Goal: Task Accomplishment & Management: Use online tool/utility

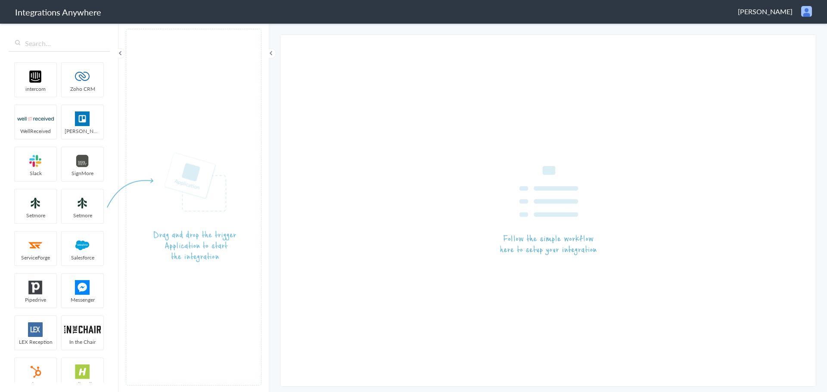
click at [780, 12] on span "Emily M. DeSantis" at bounding box center [765, 11] width 55 height 10
click at [780, 34] on li "Logout" at bounding box center [787, 31] width 59 height 13
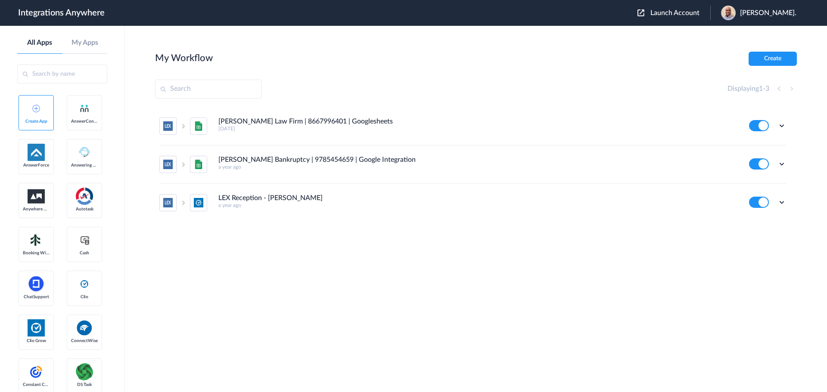
click at [673, 15] on span "Launch Account" at bounding box center [674, 12] width 49 height 7
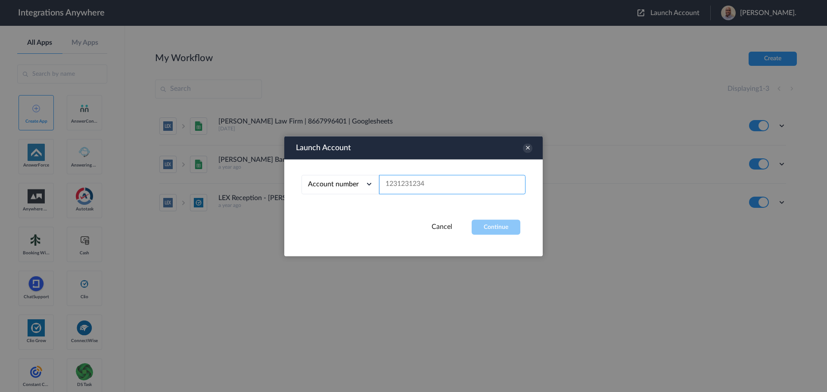
paste input "3126986691"
type input "3126986691"
click at [499, 229] on button "Continue" at bounding box center [496, 227] width 49 height 15
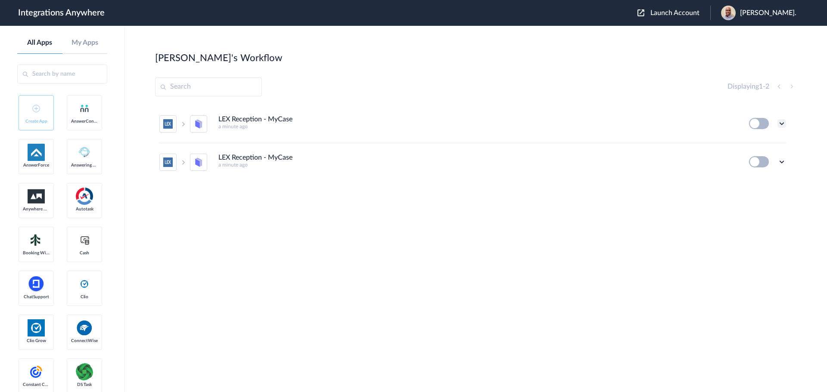
click at [780, 122] on icon at bounding box center [781, 123] width 9 height 9
click at [762, 142] on li "Edit" at bounding box center [758, 144] width 56 height 16
click at [780, 126] on icon at bounding box center [781, 123] width 9 height 9
click at [758, 145] on li "Edit" at bounding box center [758, 144] width 56 height 16
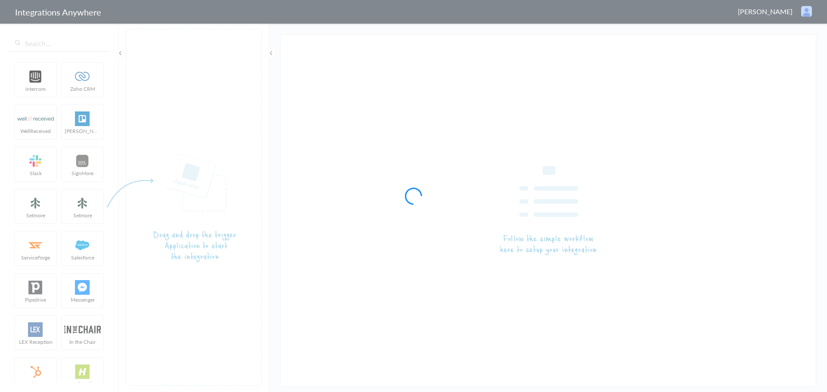
type input "LEX Reception - MyCase"
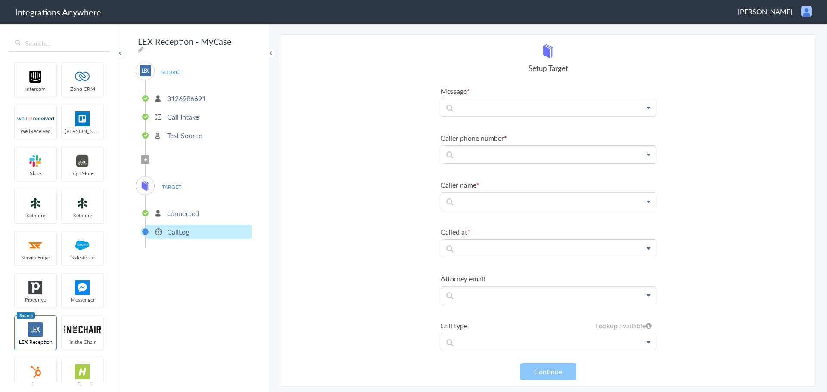
click at [177, 93] on p "3126986691" at bounding box center [186, 98] width 39 height 10
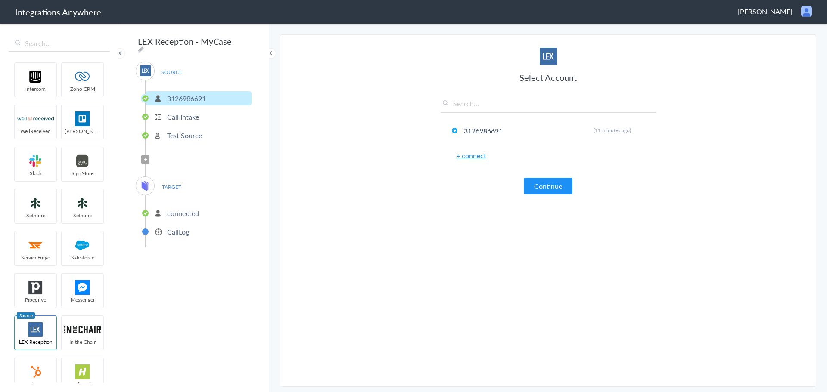
click at [174, 118] on p "Call Intake" at bounding box center [183, 117] width 32 height 10
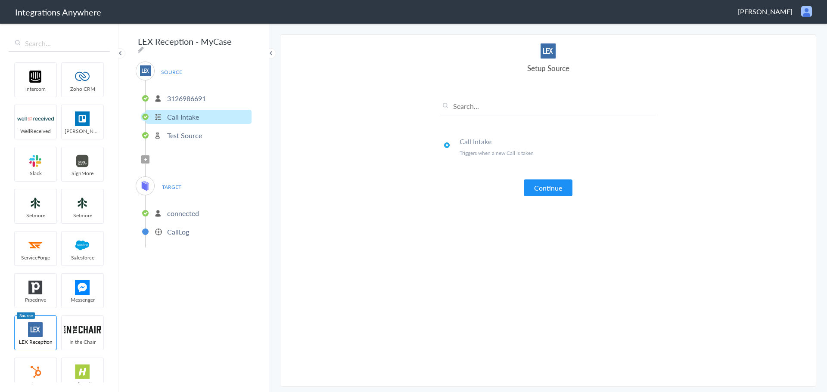
click at [179, 137] on p "Test Source" at bounding box center [184, 135] width 35 height 10
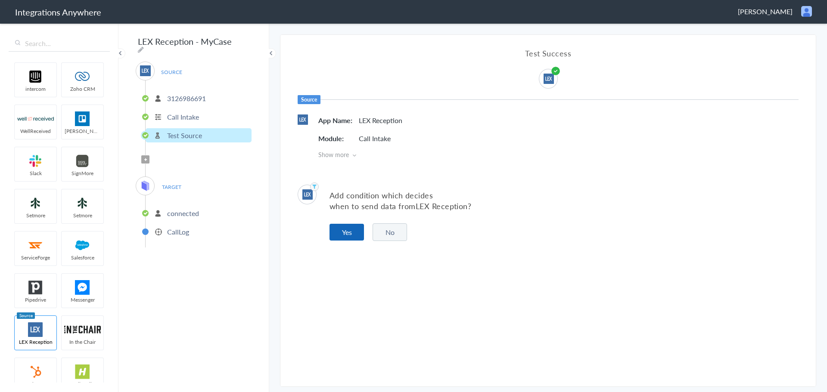
click at [347, 236] on button "Yes" at bounding box center [346, 232] width 34 height 17
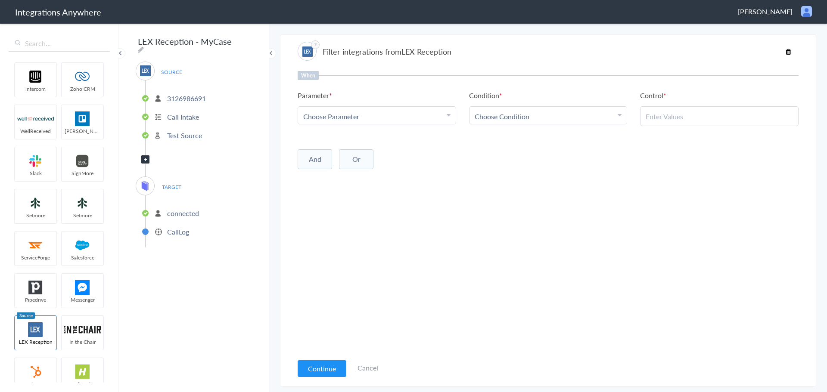
click at [398, 119] on div "Choose Parameter" at bounding box center [376, 117] width 147 height 10
click at [368, 138] on input "text" at bounding box center [377, 140] width 158 height 19
type input "Call Ty"
click at [317, 160] on link "Call Type" at bounding box center [377, 158] width 158 height 19
click at [568, 109] on link "Choose Condition" at bounding box center [548, 115] width 158 height 17
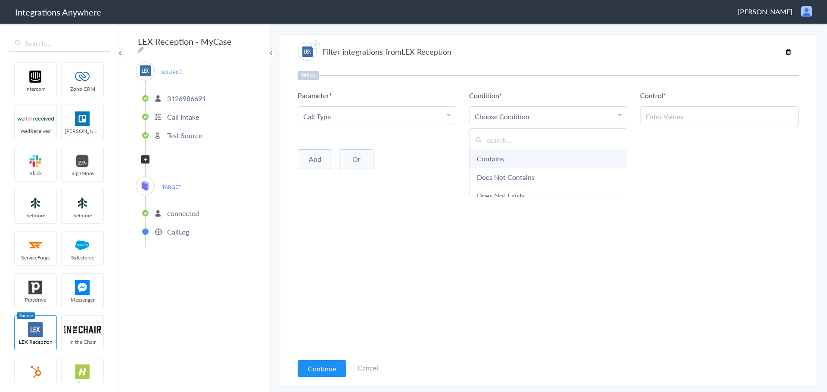
click at [534, 156] on link "Contains" at bounding box center [548, 158] width 158 height 19
click at [665, 118] on input "text" at bounding box center [719, 117] width 147 height 10
type input "Existing Client"
click at [497, 173] on div "When Parameter Choose Parameter Call Type Name First Name Last Name Email Phone…" at bounding box center [548, 212] width 501 height 283
drag, startPoint x: 711, startPoint y: 120, endPoint x: 576, endPoint y: 121, distance: 134.4
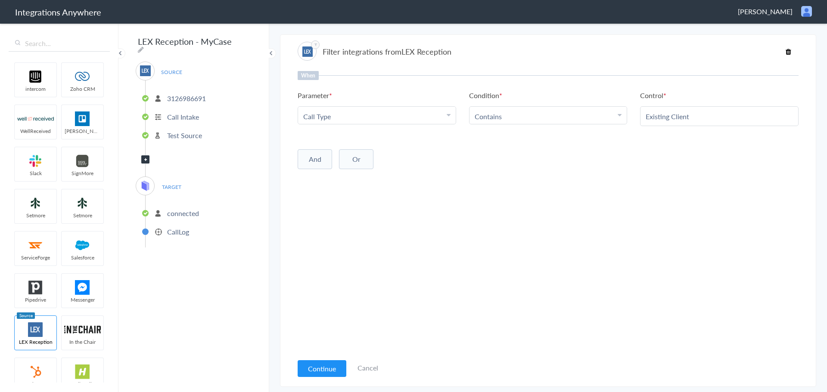
click at [576, 121] on ul "Parameter Choose Parameter Call Type Name First Name Last Name Email Phone Case…" at bounding box center [548, 108] width 501 height 36
paste input "Existing Client"
type input "Existing Client"
click at [612, 212] on div "When Parameter Choose Parameter Call Type Name First Name Last Name Email Phone…" at bounding box center [548, 212] width 501 height 283
click at [310, 360] on button "Continue" at bounding box center [322, 368] width 49 height 17
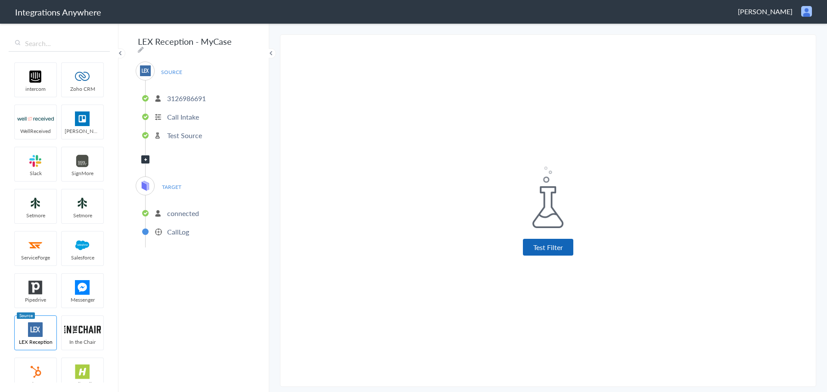
click at [549, 249] on button "Test Filter" at bounding box center [548, 247] width 50 height 17
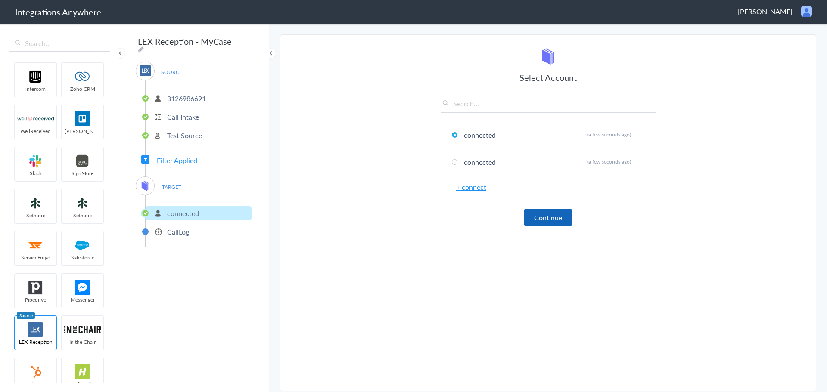
click at [550, 217] on button "Continue" at bounding box center [548, 217] width 49 height 17
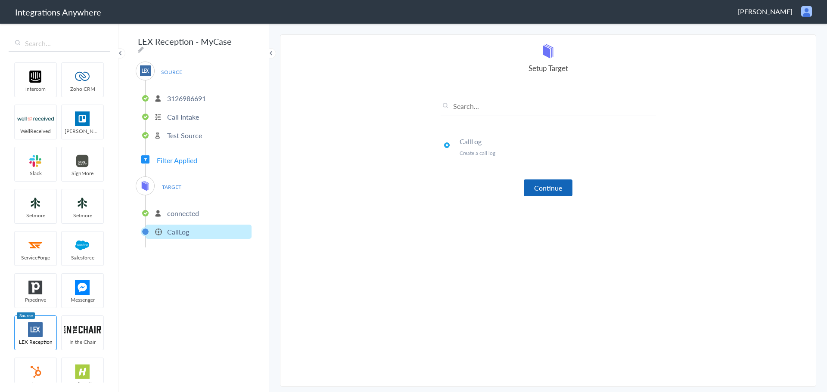
click at [547, 186] on button "Continue" at bounding box center [548, 188] width 49 height 17
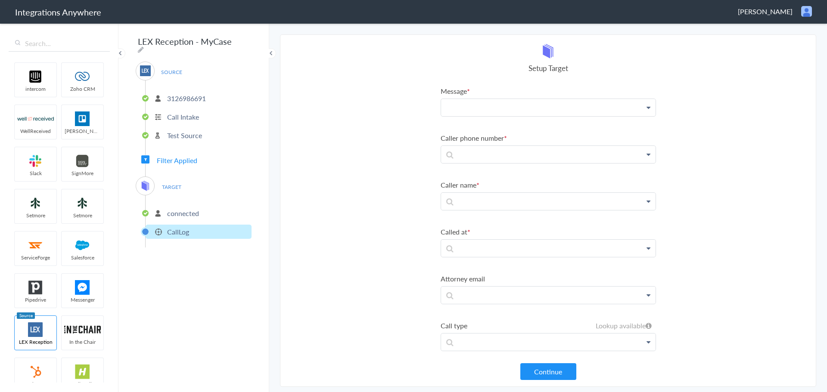
click at [612, 105] on p at bounding box center [548, 107] width 214 height 17
click at [476, 133] on link "Message" at bounding box center [548, 132] width 214 height 19
click at [512, 152] on p at bounding box center [548, 158] width 214 height 17
click at [456, 180] on link "Phone" at bounding box center [548, 183] width 214 height 19
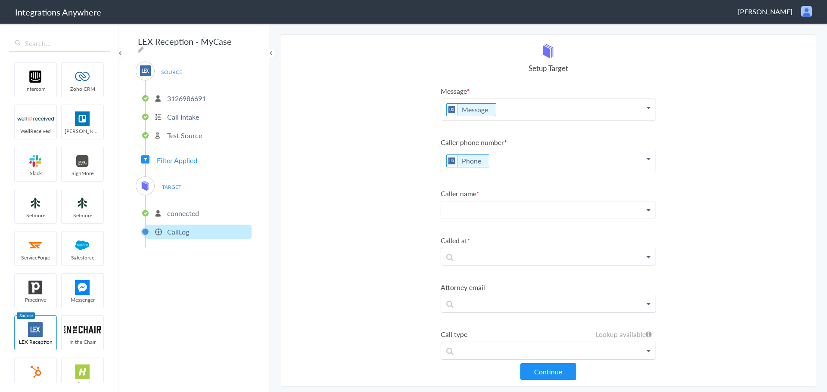
click at [491, 211] on p at bounding box center [548, 210] width 214 height 17
click at [467, 254] on link "First Name" at bounding box center [548, 253] width 214 height 19
click at [536, 211] on p "First Name" at bounding box center [548, 213] width 214 height 22
click at [488, 274] on link "Last Name" at bounding box center [548, 276] width 214 height 19
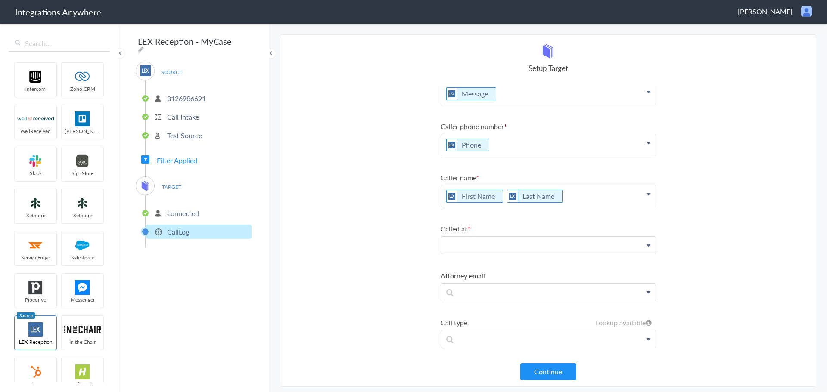
click at [561, 243] on p at bounding box center [548, 245] width 214 height 17
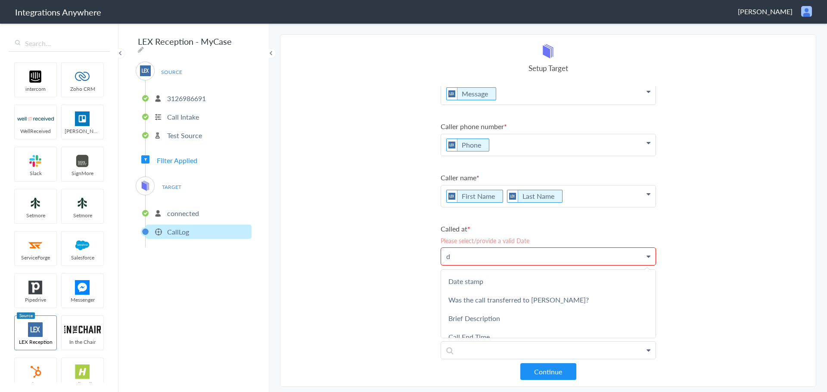
scroll to position [27, 0]
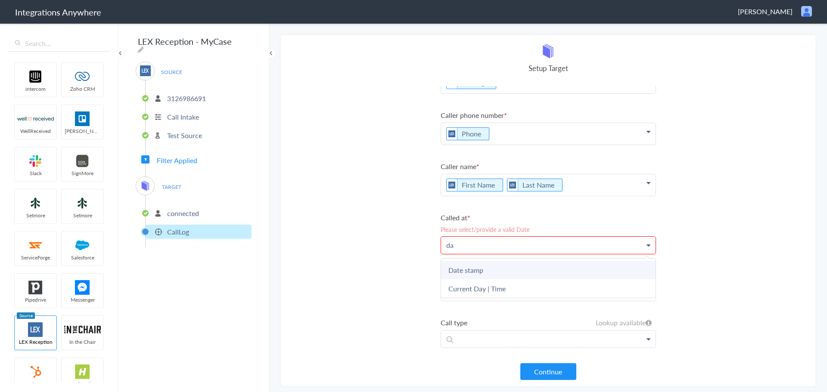
click at [461, 268] on link "Date stamp" at bounding box center [548, 270] width 214 height 19
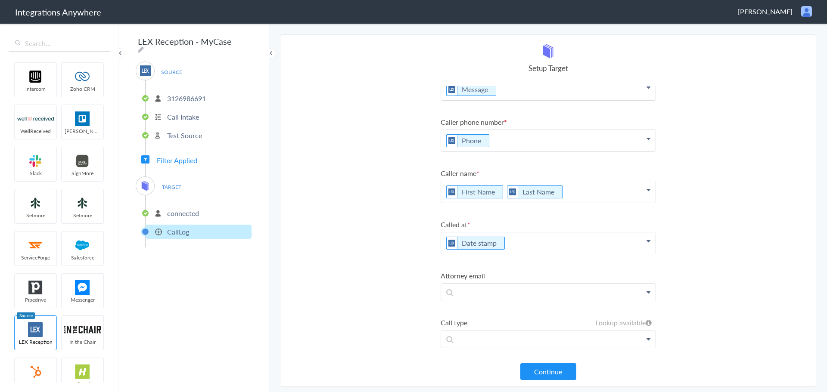
click at [715, 228] on section "Select Account 3126986691 Rename Delete (11 minutes ago) + connect Continue Set…" at bounding box center [548, 210] width 536 height 353
click at [542, 370] on button "Continue" at bounding box center [548, 371] width 56 height 17
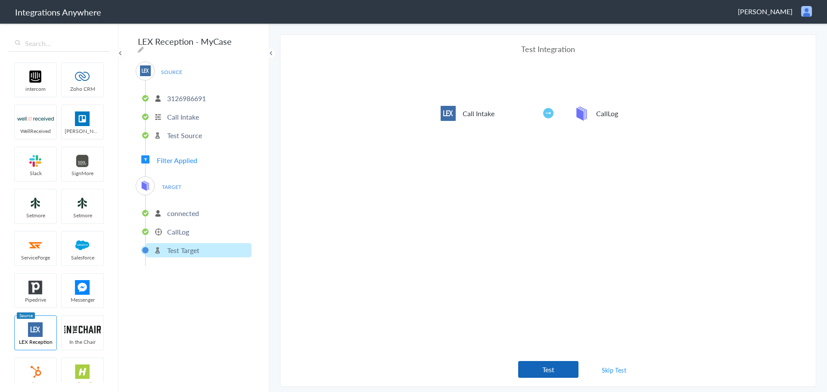
click at [546, 367] on button "Test" at bounding box center [548, 369] width 60 height 17
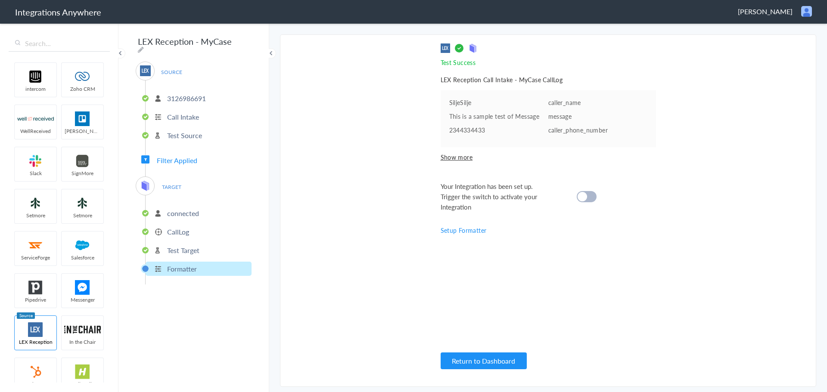
click at [593, 199] on div at bounding box center [587, 196] width 20 height 11
click at [495, 357] on button "Return to Dashboard" at bounding box center [484, 361] width 86 height 17
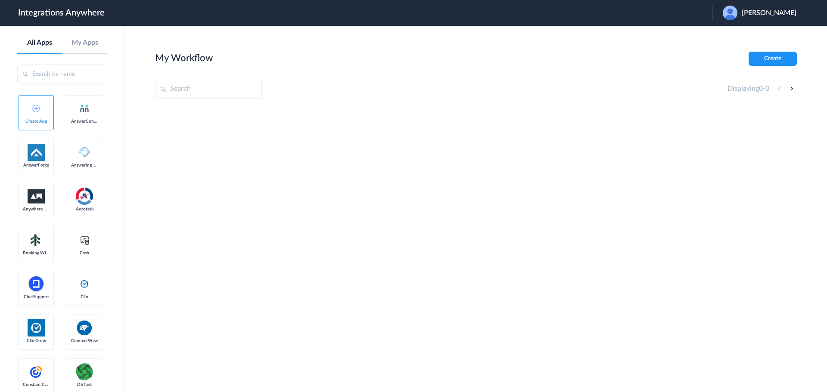
click at [760, 15] on span "[PERSON_NAME]" at bounding box center [769, 13] width 55 height 8
click at [736, 36] on link "Logout" at bounding box center [727, 35] width 18 height 6
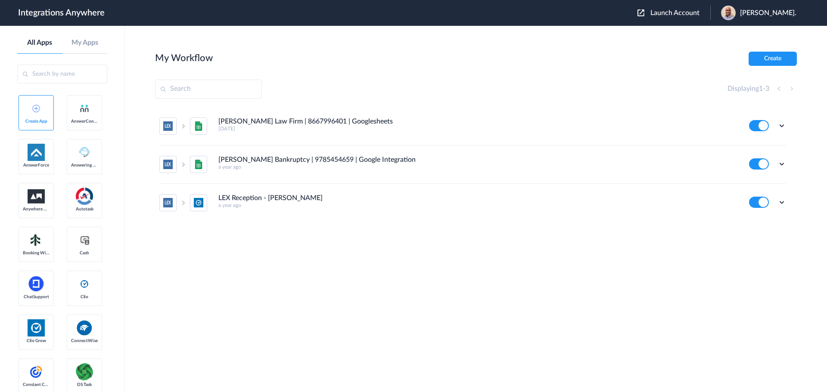
click at [680, 16] on span "Launch Account" at bounding box center [674, 12] width 49 height 7
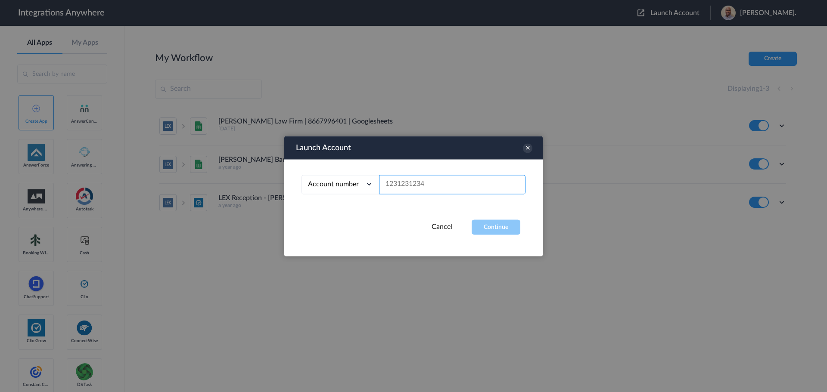
click at [421, 181] on input "text" at bounding box center [452, 184] width 146 height 19
paste input "3126986691"
type input "3126986691"
click at [502, 226] on button "Continue" at bounding box center [496, 227] width 49 height 15
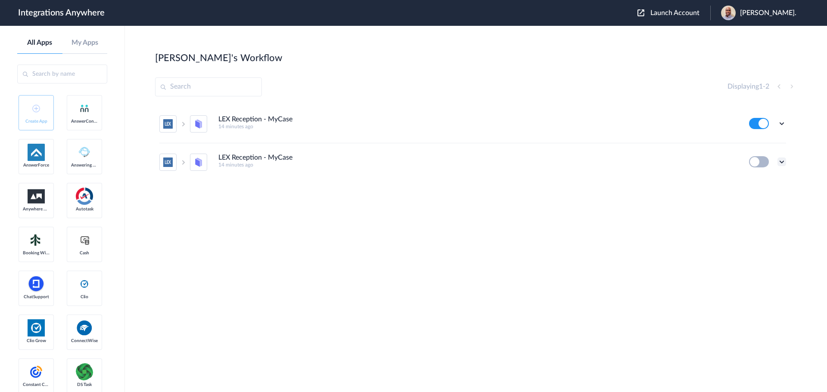
click at [783, 165] on icon at bounding box center [781, 162] width 9 height 9
click at [760, 214] on span "Delete" at bounding box center [754, 214] width 17 height 6
click at [758, 216] on span "Are you sure?" at bounding box center [751, 217] width 31 height 13
click at [782, 125] on icon at bounding box center [781, 123] width 9 height 9
click at [762, 156] on li "Task history" at bounding box center [758, 160] width 56 height 16
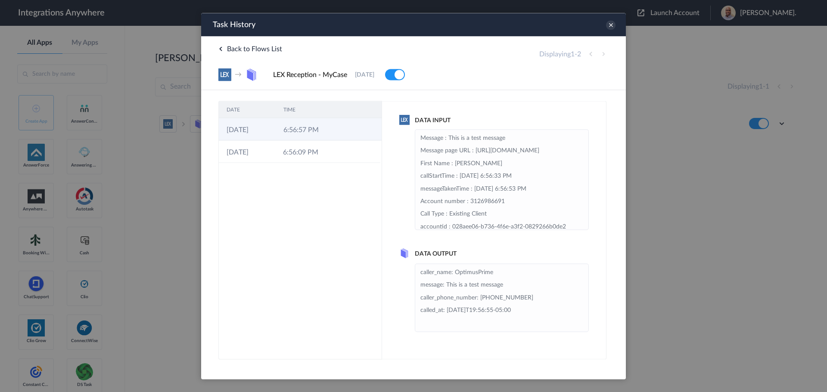
click at [311, 139] on td "6:56:57 PM" at bounding box center [304, 129] width 57 height 22
click at [610, 24] on icon at bounding box center [610, 24] width 9 height 9
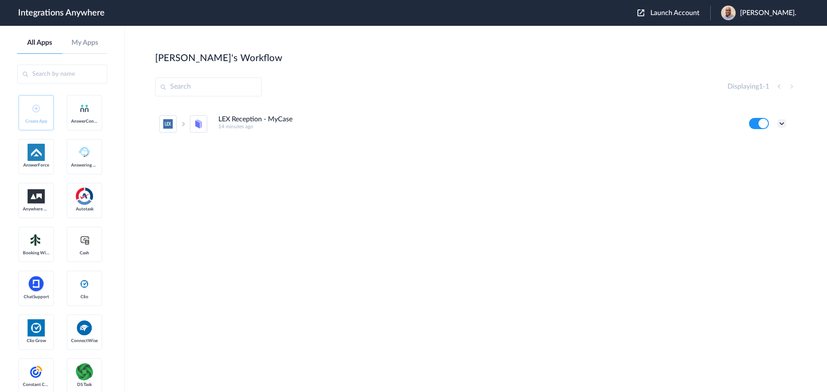
click at [780, 124] on icon at bounding box center [781, 123] width 9 height 9
click at [763, 143] on li "Edit" at bounding box center [758, 144] width 56 height 16
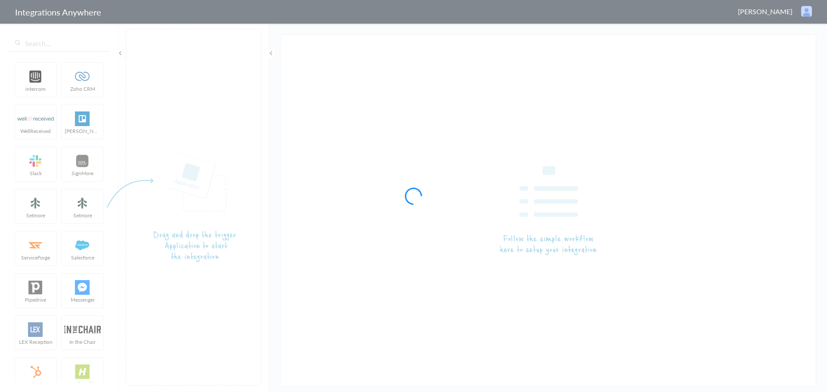
type input "LEX Reception - MyCase"
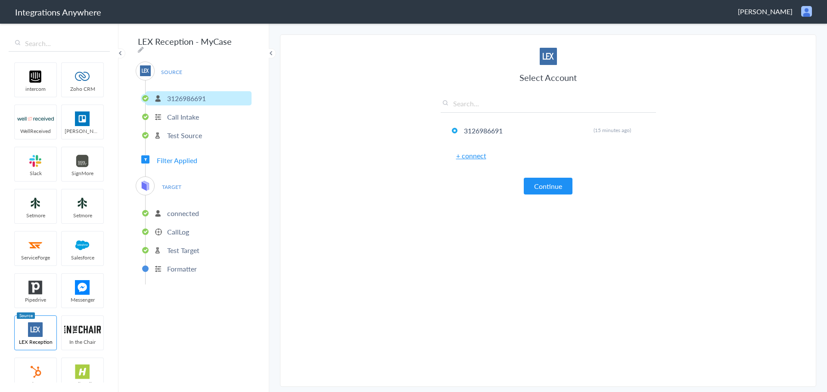
click at [173, 213] on p "connected" at bounding box center [183, 213] width 32 height 10
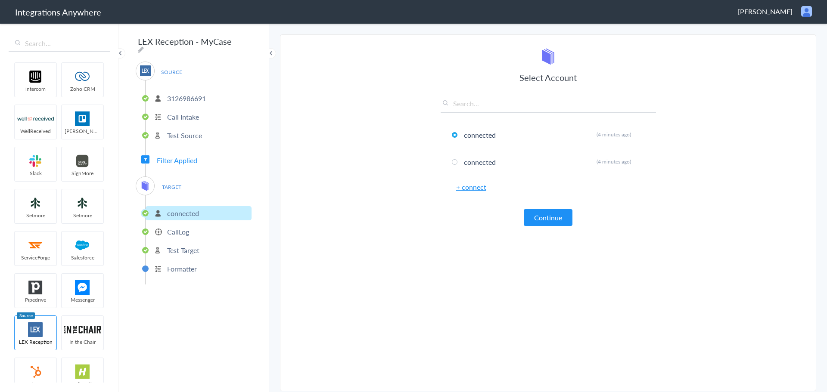
click at [177, 227] on p "CallLog" at bounding box center [178, 232] width 22 height 10
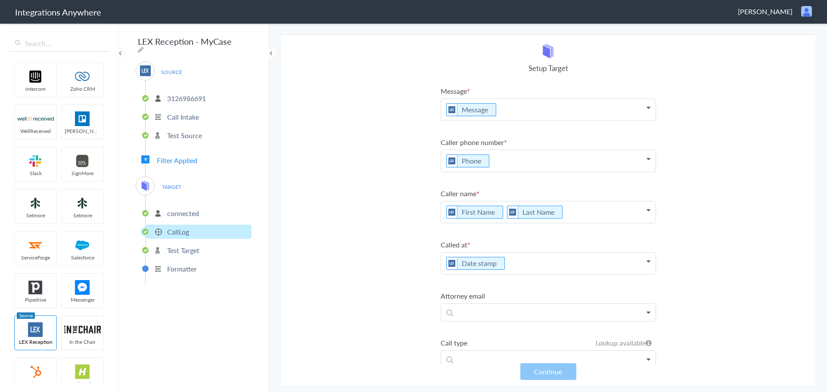
click at [643, 112] on p "Message" at bounding box center [548, 110] width 214 height 22
click at [646, 109] on icon at bounding box center [648, 107] width 4 height 7
click at [376, 206] on section "Select Account 3126986691 Rename Delete (15 minutes ago) + connect Continue Set…" at bounding box center [548, 210] width 536 height 353
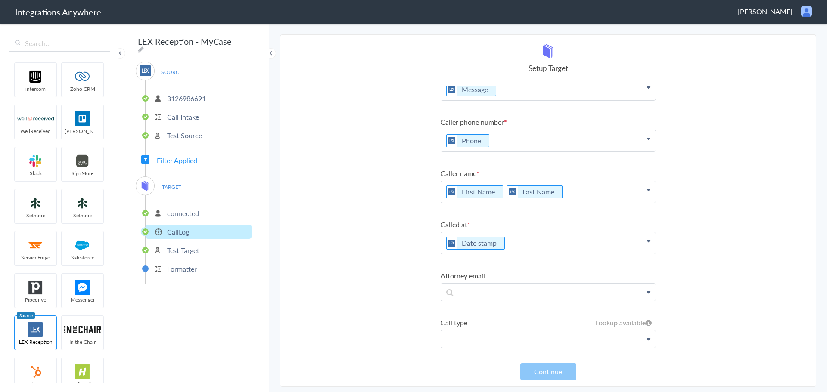
click at [639, 336] on p at bounding box center [548, 339] width 214 height 17
click at [644, 336] on p at bounding box center [548, 339] width 214 height 17
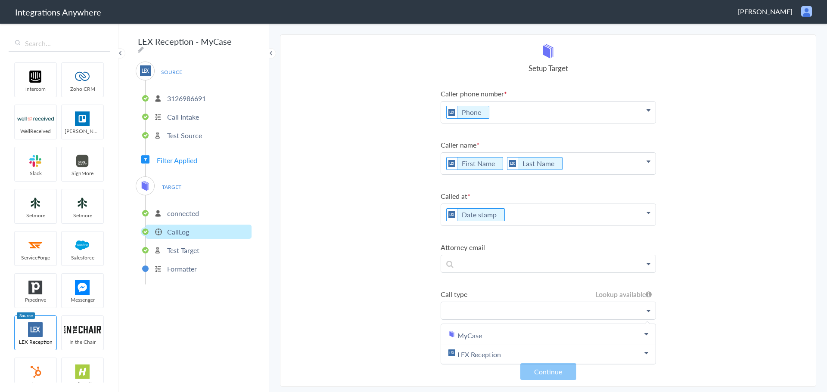
scroll to position [55, 0]
click at [486, 331] on link "MyCase" at bounding box center [548, 335] width 214 height 19
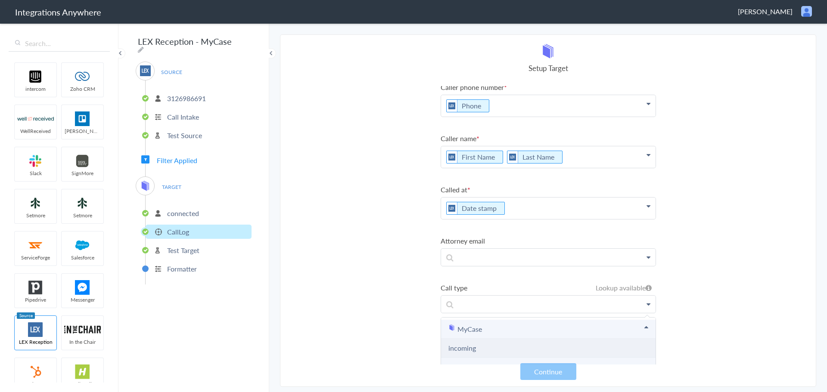
click at [475, 350] on link "incoming" at bounding box center [462, 348] width 28 height 10
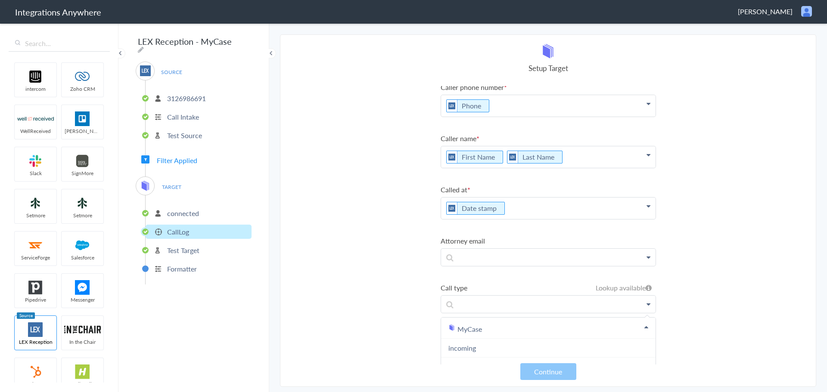
scroll to position [25, 0]
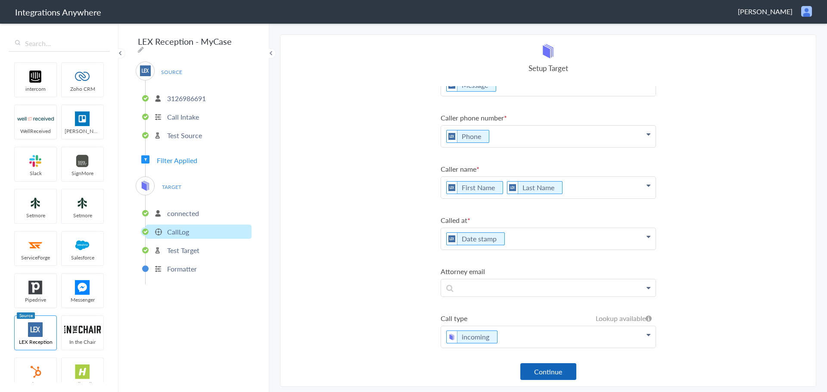
click at [539, 369] on button "Continue" at bounding box center [548, 371] width 56 height 17
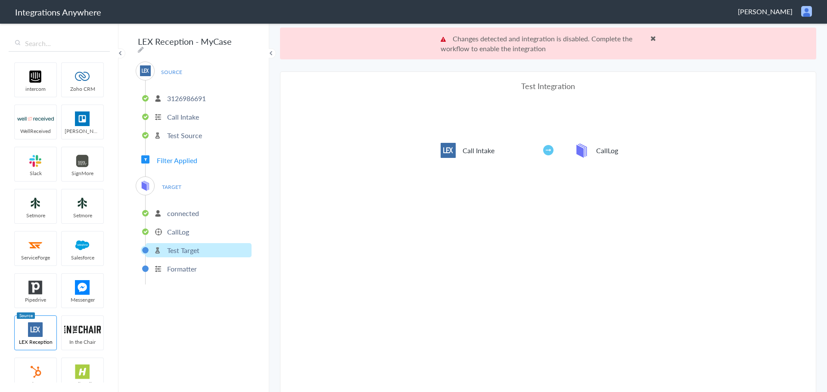
click at [650, 37] on span at bounding box center [653, 38] width 6 height 7
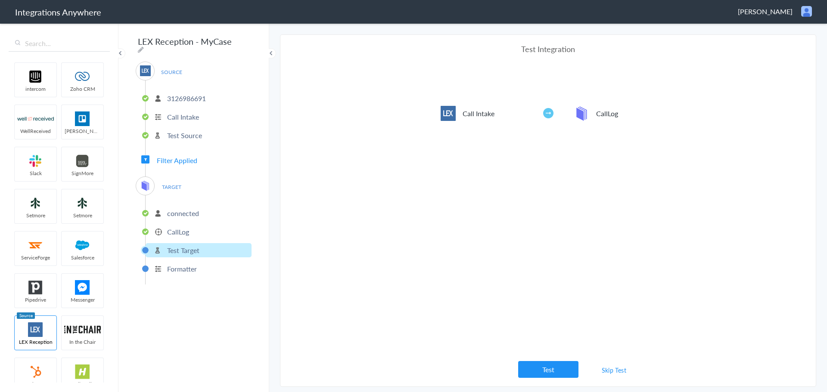
click at [556, 367] on button "Test" at bounding box center [548, 369] width 60 height 17
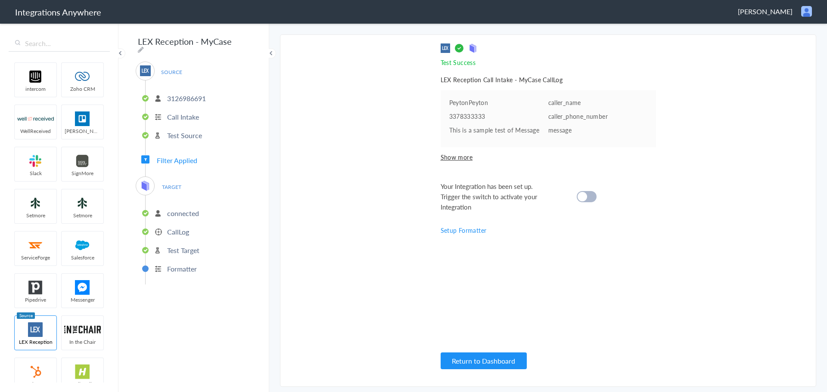
click at [596, 195] on div at bounding box center [587, 196] width 20 height 11
